Goal: Use online tool/utility: Utilize a website feature to perform a specific function

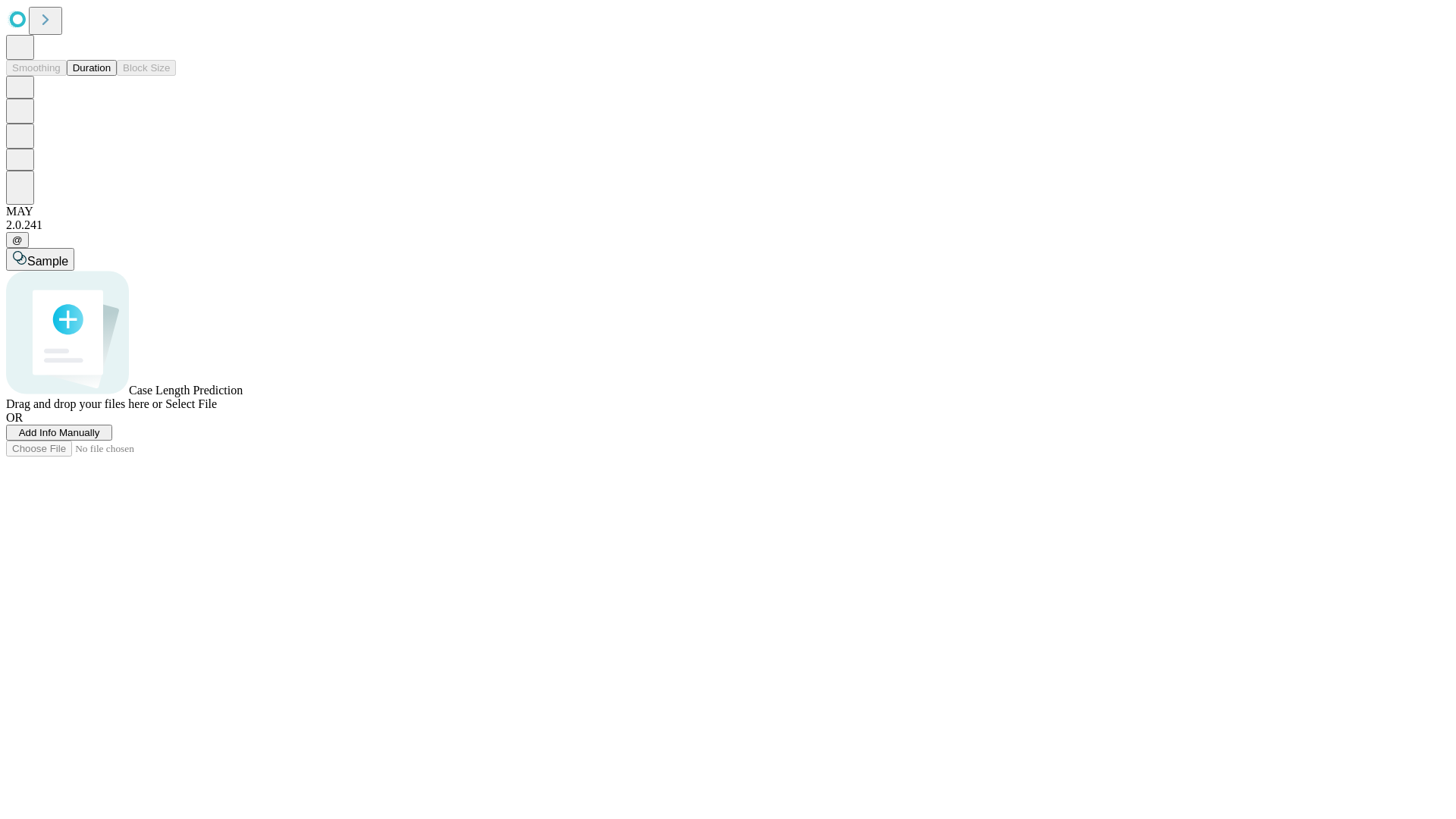
click at [217, 410] on span "Select File" at bounding box center [191, 404] width 52 height 13
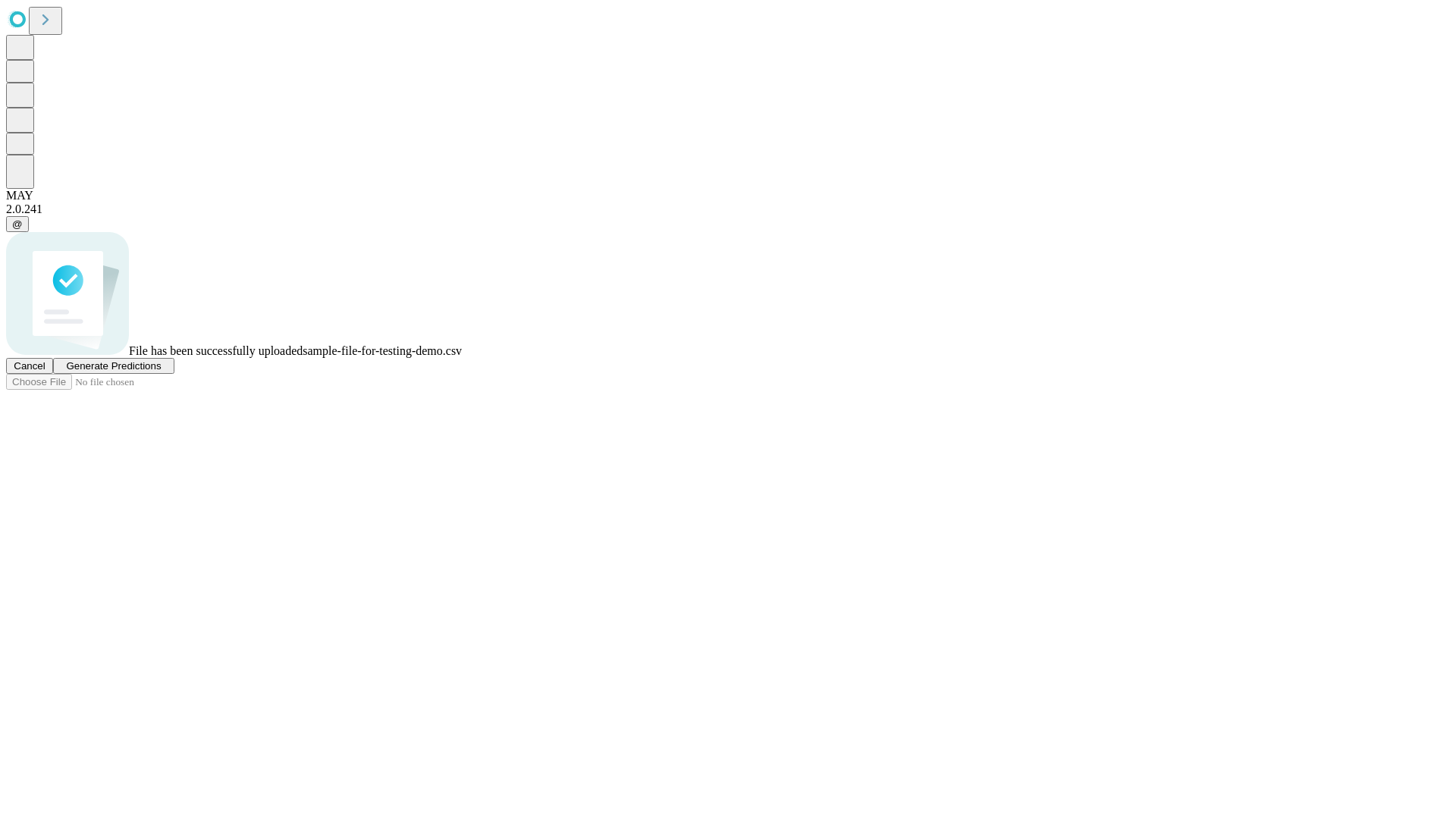
click at [160, 371] on span "Generate Predictions" at bounding box center [113, 366] width 95 height 12
